Goal: Transaction & Acquisition: Book appointment/travel/reservation

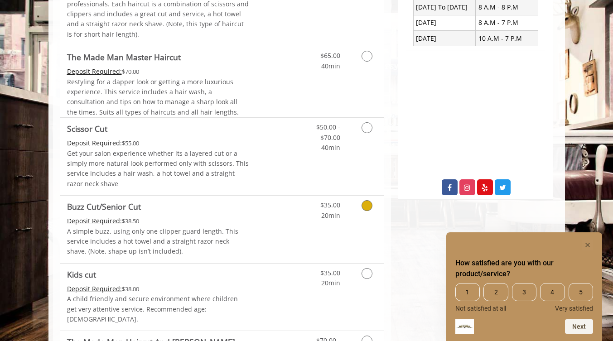
scroll to position [317, 0]
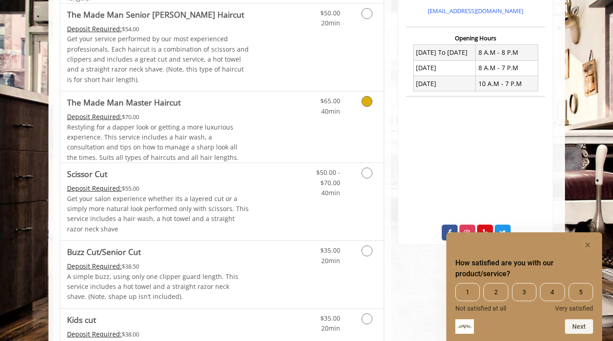
click at [371, 103] on icon "Grooming services" at bounding box center [367, 101] width 11 height 11
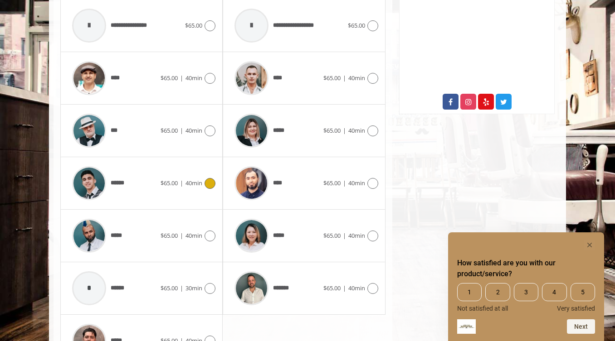
scroll to position [450, 0]
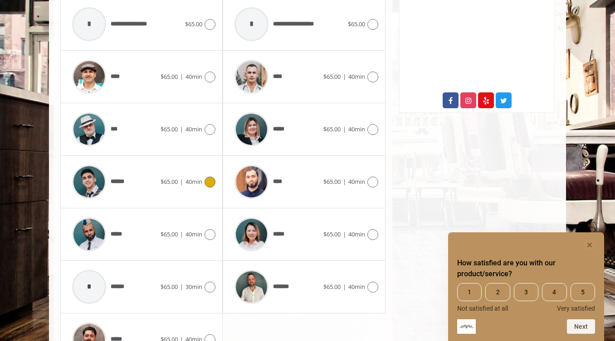
click at [211, 184] on icon at bounding box center [209, 182] width 11 height 11
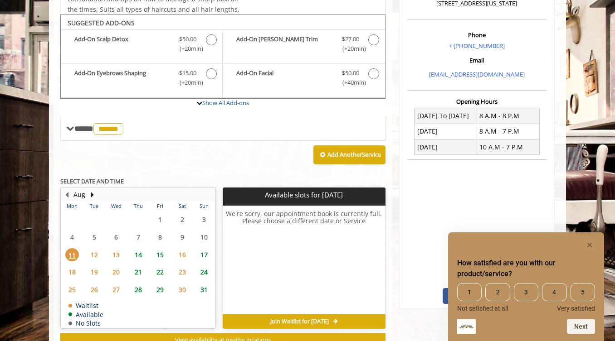
scroll to position [269, 0]
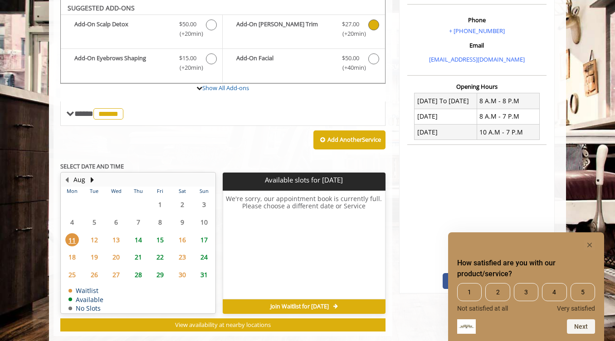
click at [369, 26] on icon "The Made Man Master Haircut Add-onS" at bounding box center [373, 24] width 11 height 11
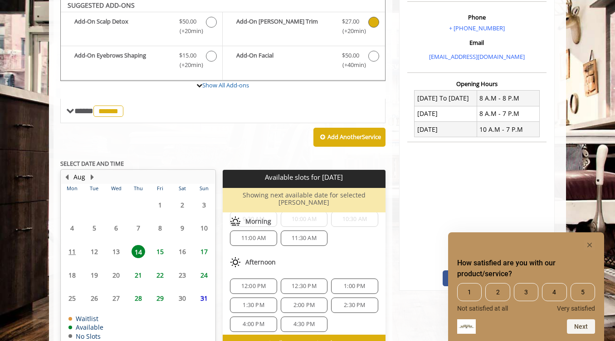
scroll to position [0, 0]
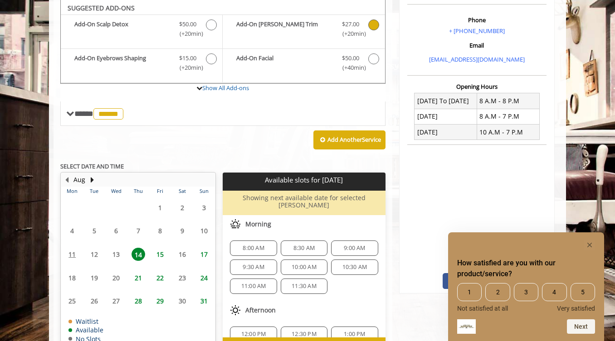
click at [262, 245] on span "8:00 AM" at bounding box center [253, 248] width 21 height 7
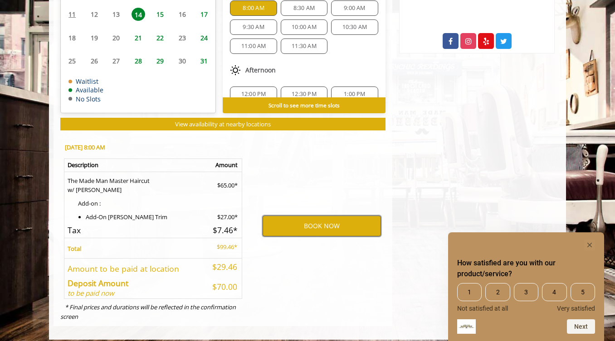
click at [331, 220] on button "BOOK NOW" at bounding box center [321, 226] width 118 height 21
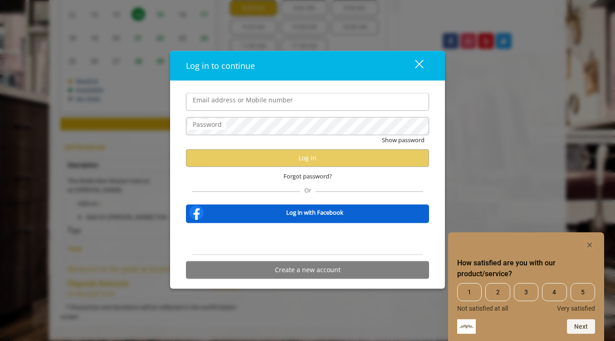
click at [272, 103] on input "Email address or Mobile number" at bounding box center [307, 102] width 243 height 18
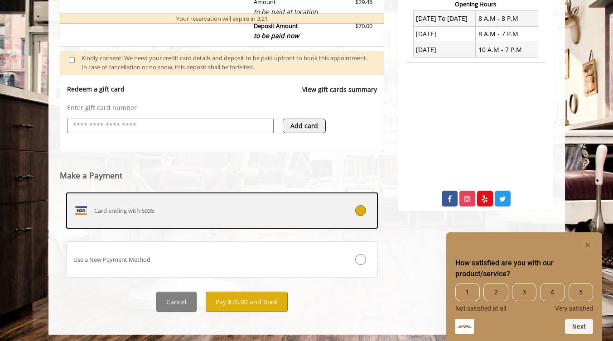
scroll to position [354, 0]
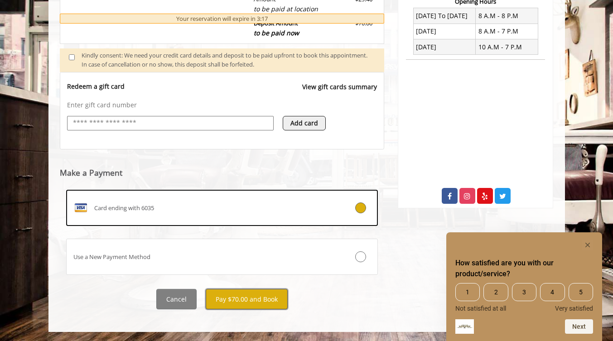
click at [254, 302] on button "Pay $70.00 and Book" at bounding box center [247, 299] width 82 height 20
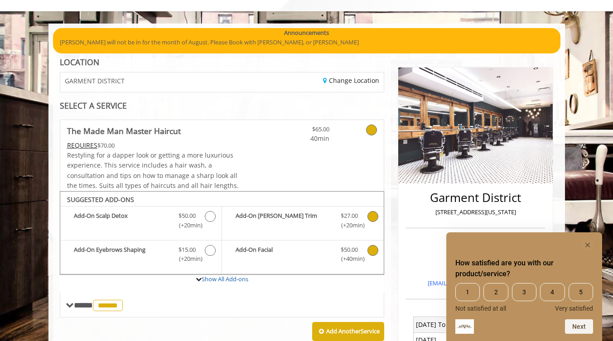
scroll to position [51, 0]
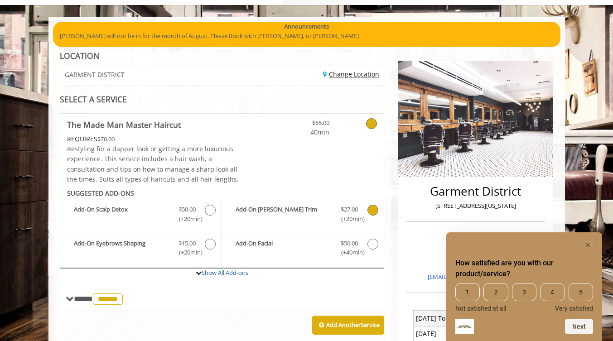
click at [346, 73] on link "Change Location" at bounding box center [351, 74] width 56 height 9
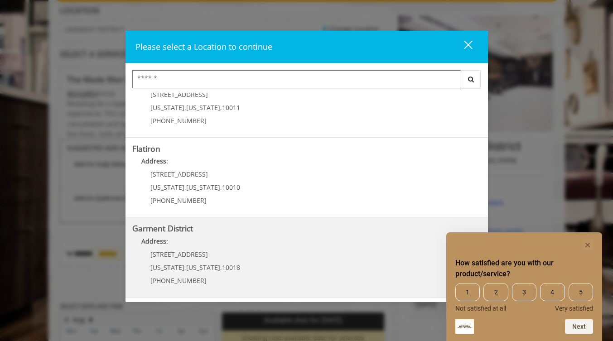
scroll to position [323, 0]
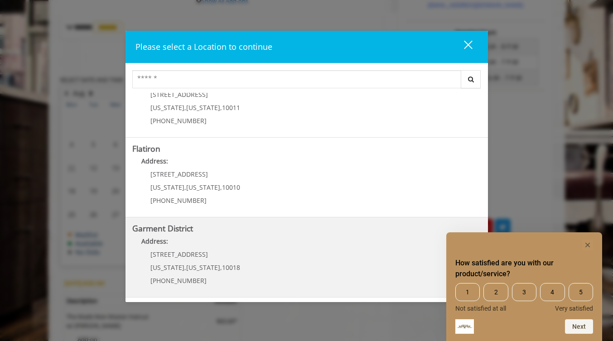
click at [227, 250] on District "Address:" at bounding box center [306, 244] width 349 height 15
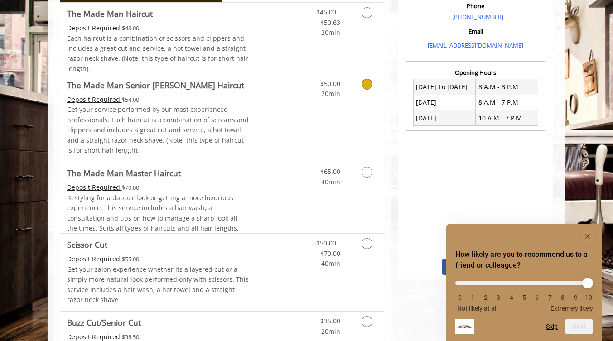
scroll to position [272, 0]
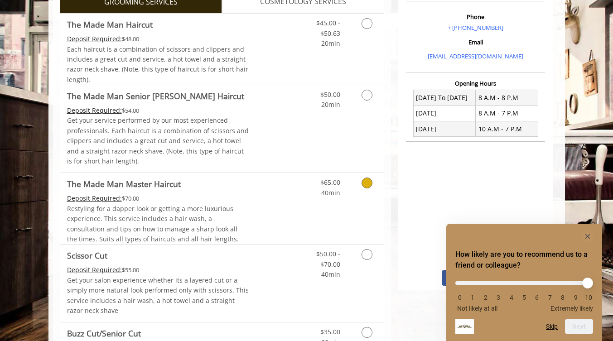
click at [365, 182] on icon "Grooming services" at bounding box center [367, 183] width 11 height 11
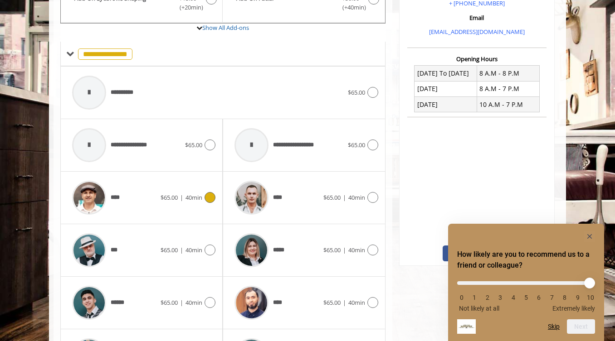
scroll to position [327, 0]
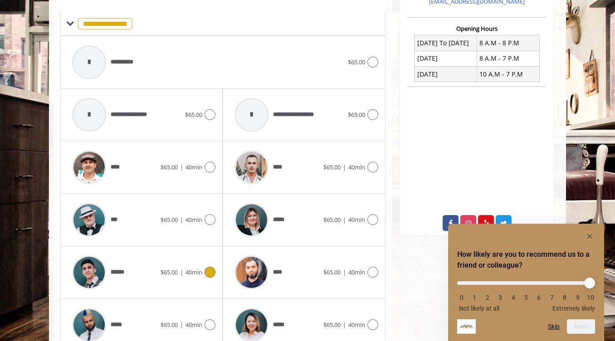
click at [213, 273] on icon at bounding box center [209, 272] width 11 height 11
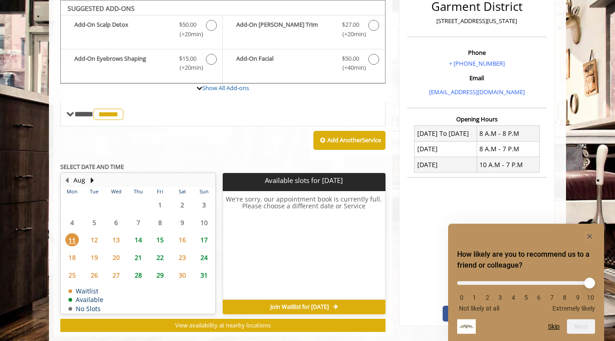
scroll to position [237, 0]
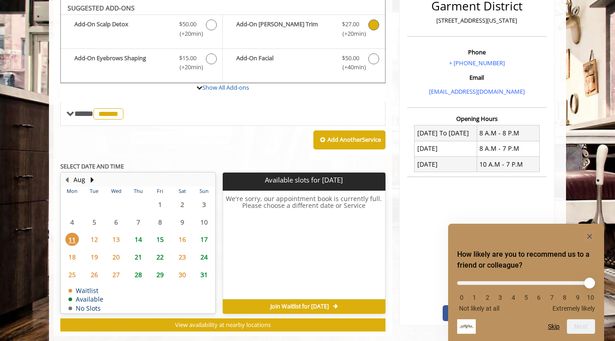
click at [371, 25] on icon "The Made Man Master Haircut Add-onS" at bounding box center [373, 24] width 11 height 11
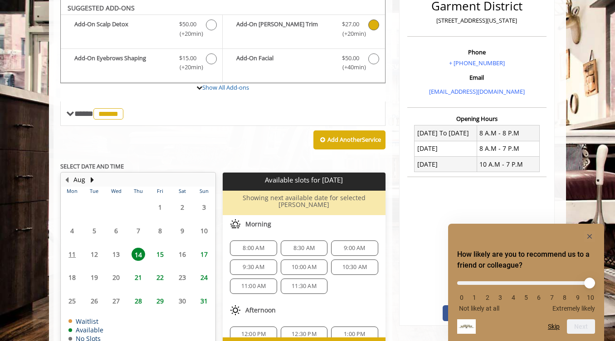
click at [254, 245] on span "8:00 AM" at bounding box center [253, 248] width 21 height 7
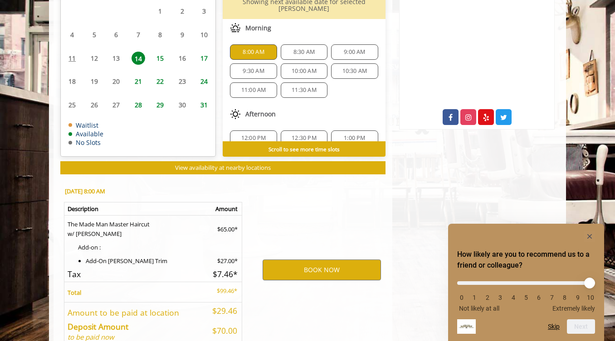
scroll to position [477, 0]
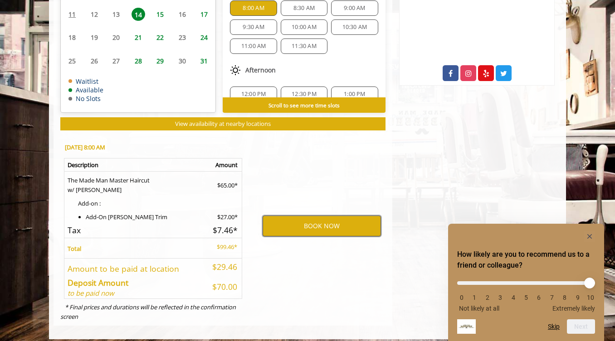
click at [312, 222] on button "BOOK NOW" at bounding box center [321, 226] width 118 height 21
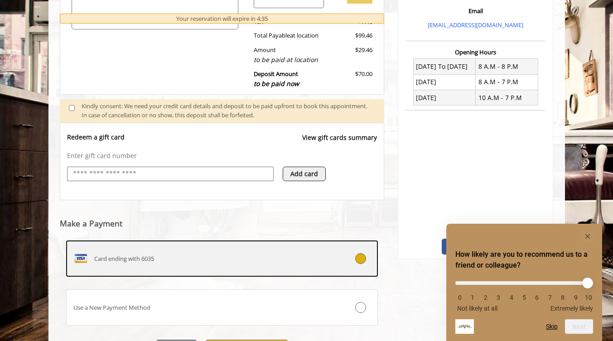
scroll to position [354, 0]
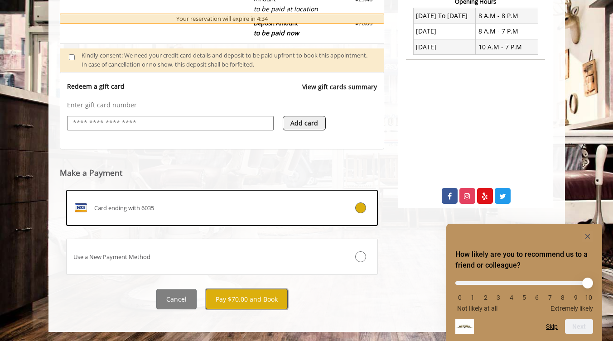
click at [241, 302] on button "Pay $70.00 and Book" at bounding box center [247, 299] width 82 height 20
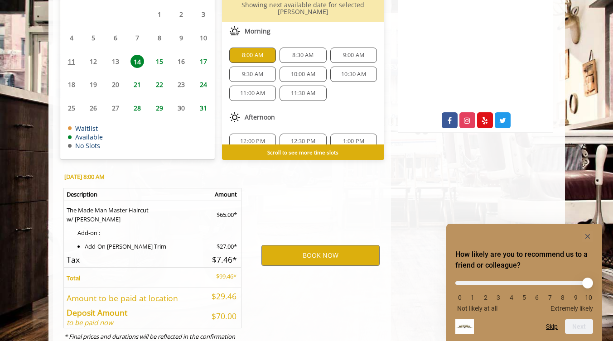
scroll to position [459, 0]
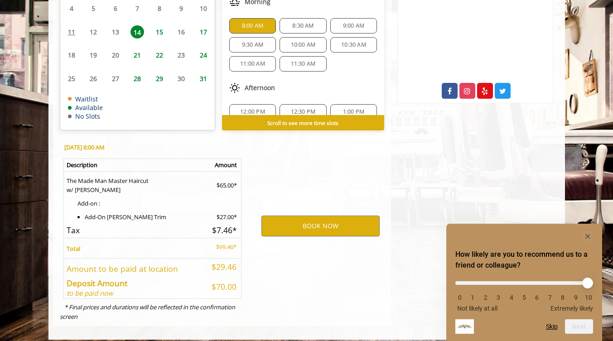
click at [552, 326] on button "Skip" at bounding box center [552, 326] width 12 height 7
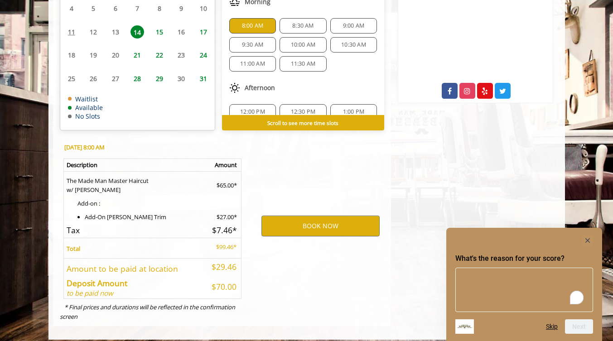
scroll to position [0, 0]
click at [588, 239] on rect "Hide survey" at bounding box center [588, 240] width 11 height 11
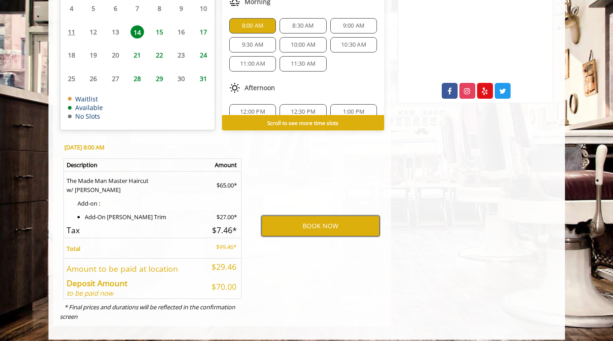
click at [323, 221] on button "BOOK NOW" at bounding box center [321, 226] width 118 height 21
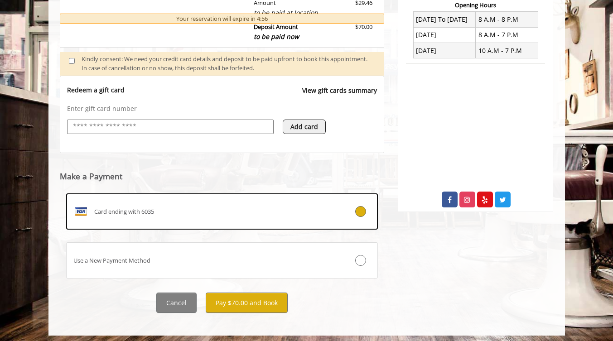
scroll to position [354, 0]
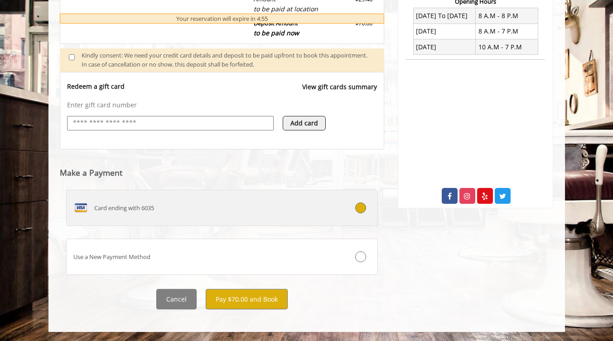
click at [157, 210] on div "Card ending with 6035" at bounding box center [196, 208] width 259 height 15
click at [177, 214] on div "Card ending with 6035" at bounding box center [196, 208] width 259 height 15
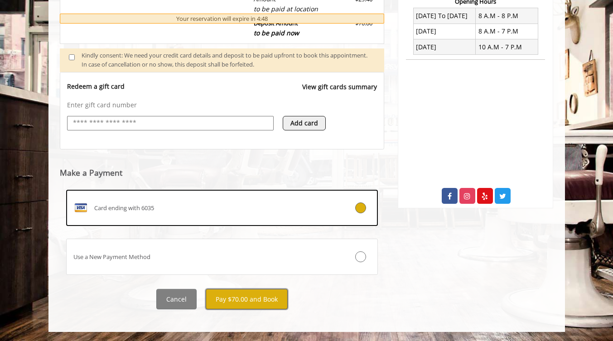
click at [257, 306] on button "Pay $70.00 and Book" at bounding box center [247, 299] width 82 height 20
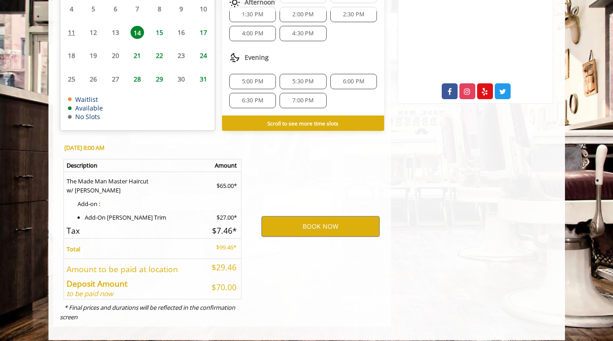
scroll to position [459, 0]
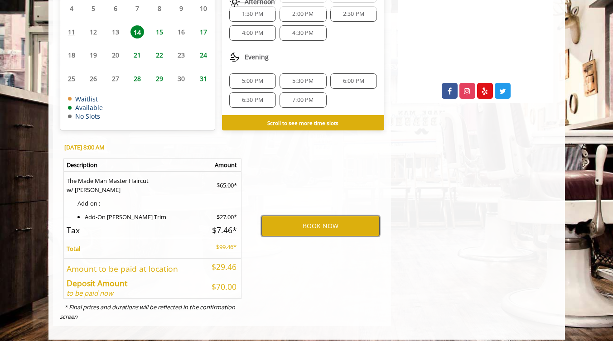
click at [303, 221] on button "BOOK NOW" at bounding box center [321, 226] width 118 height 21
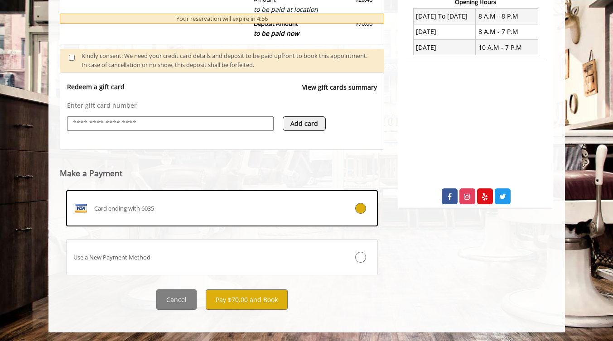
scroll to position [354, 0]
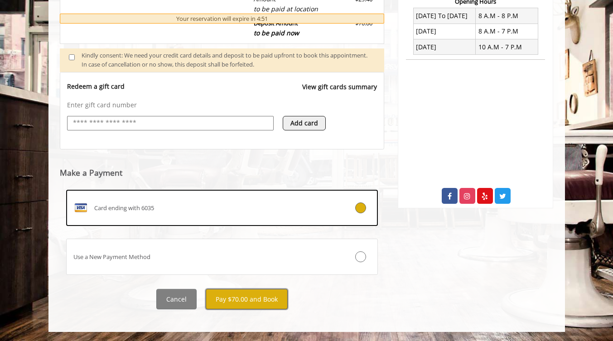
click at [249, 301] on button "Pay $70.00 and Book" at bounding box center [247, 299] width 82 height 20
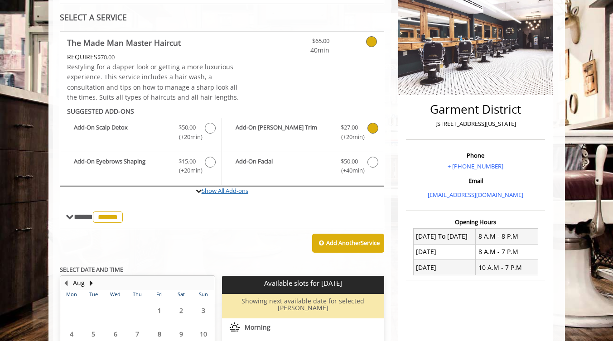
scroll to position [0, 0]
